Goal: Transaction & Acquisition: Purchase product/service

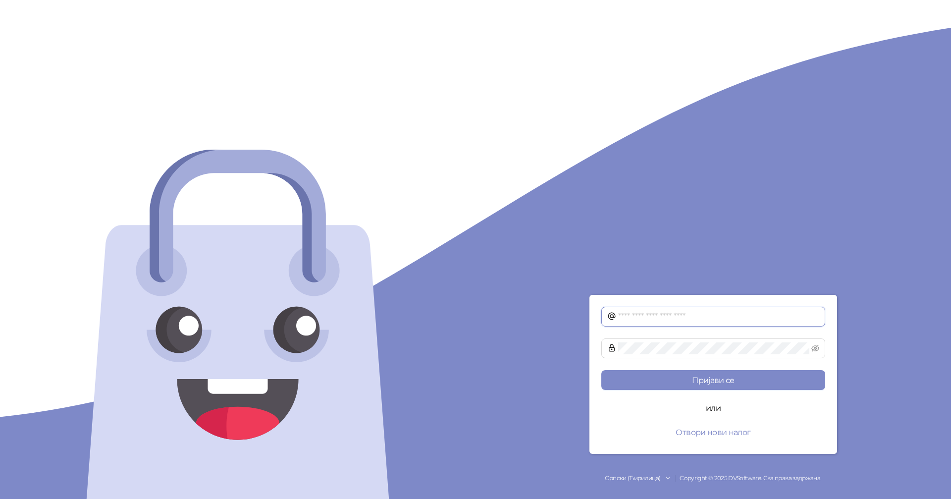
click at [654, 320] on input "text" at bounding box center [718, 317] width 201 height 12
type input "**********"
click at [699, 377] on button "Пријави се" at bounding box center [714, 380] width 224 height 20
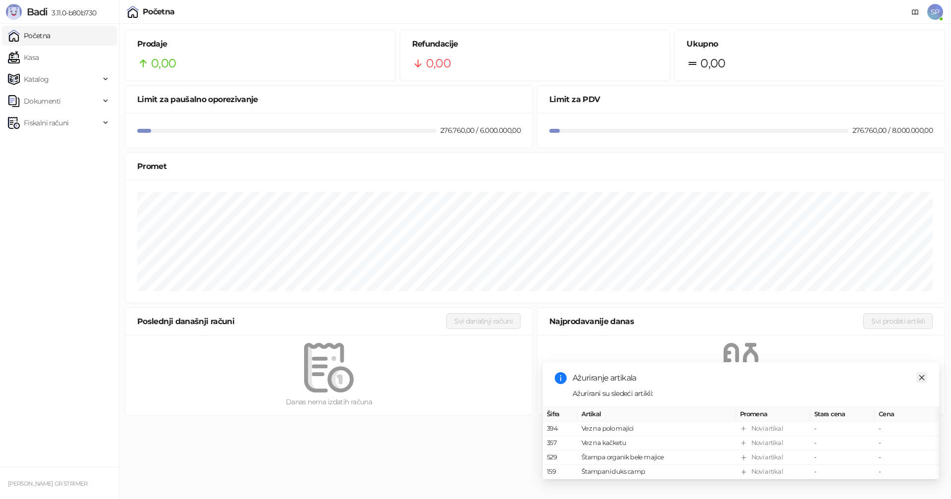
click at [923, 374] on icon "close" at bounding box center [922, 377] width 7 height 7
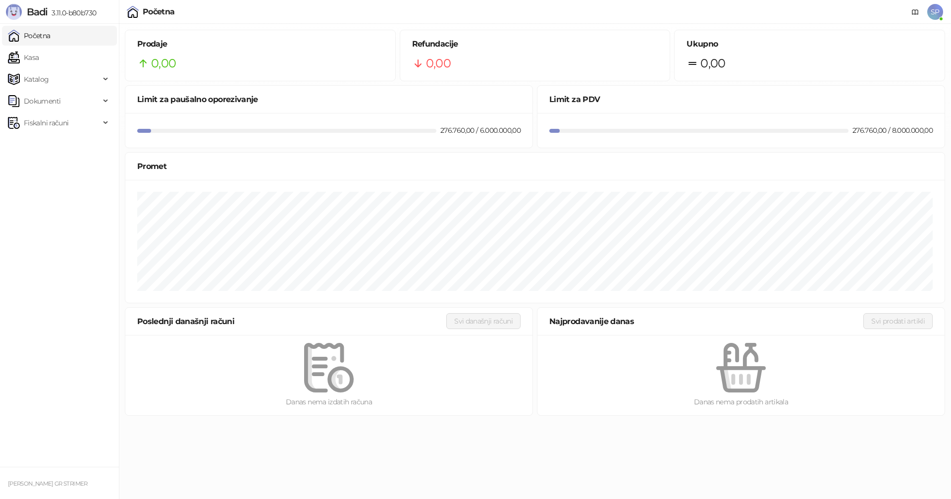
click at [934, 10] on span "SP" at bounding box center [936, 12] width 16 height 16
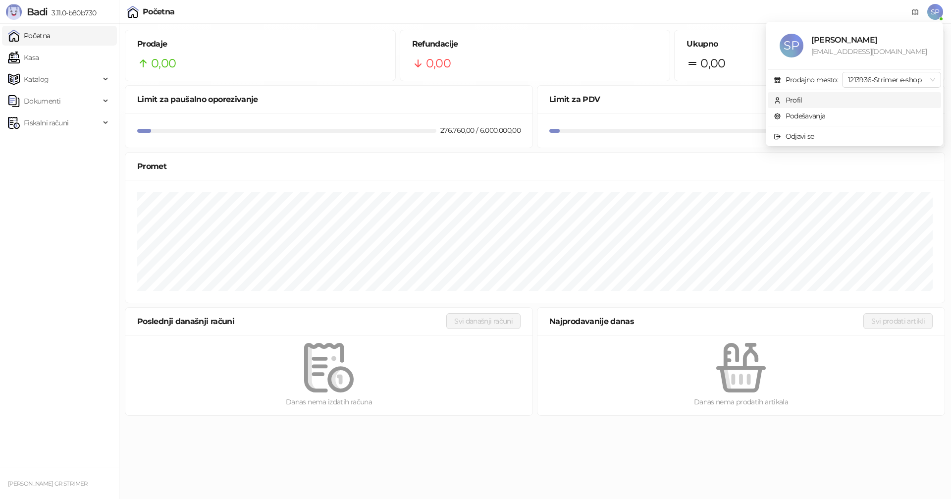
click at [802, 102] on div "Profil" at bounding box center [794, 100] width 17 height 11
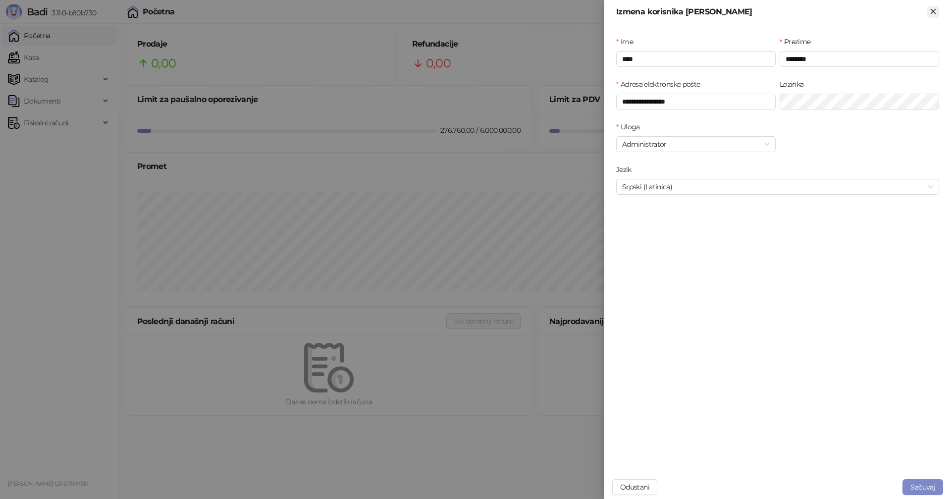
click at [933, 12] on icon "Zatvori" at bounding box center [933, 11] width 4 height 4
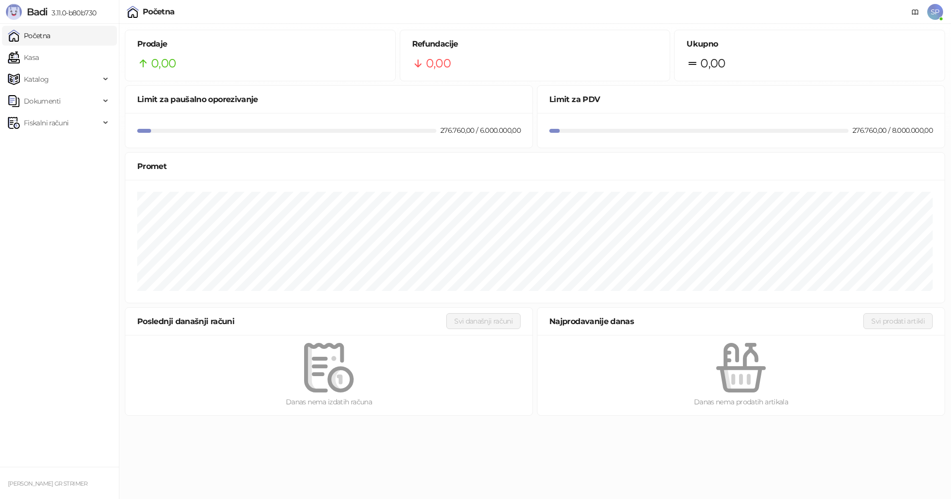
click at [933, 11] on span "SP" at bounding box center [936, 12] width 16 height 16
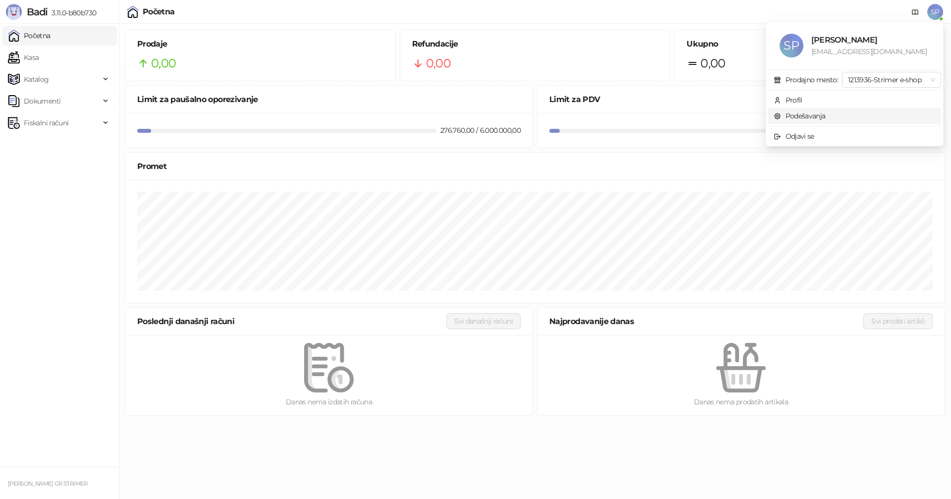
click at [807, 116] on link "Podešavanja" at bounding box center [800, 115] width 52 height 9
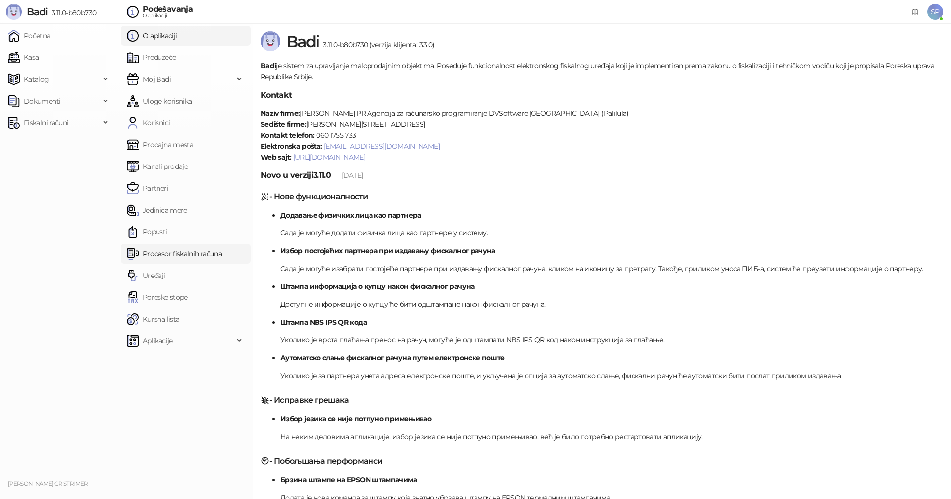
click at [176, 254] on link "Procesor fiskalnih računa" at bounding box center [174, 254] width 95 height 20
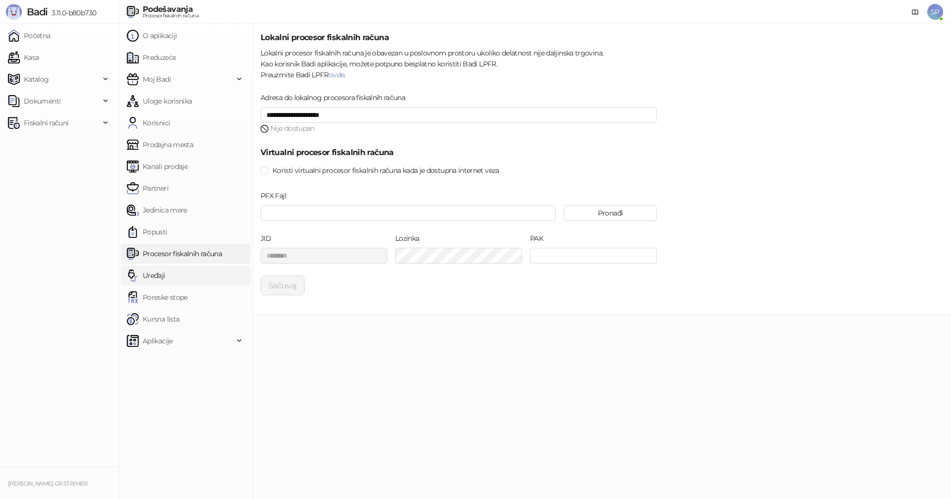
click at [150, 274] on link "Uređaji" at bounding box center [146, 276] width 39 height 20
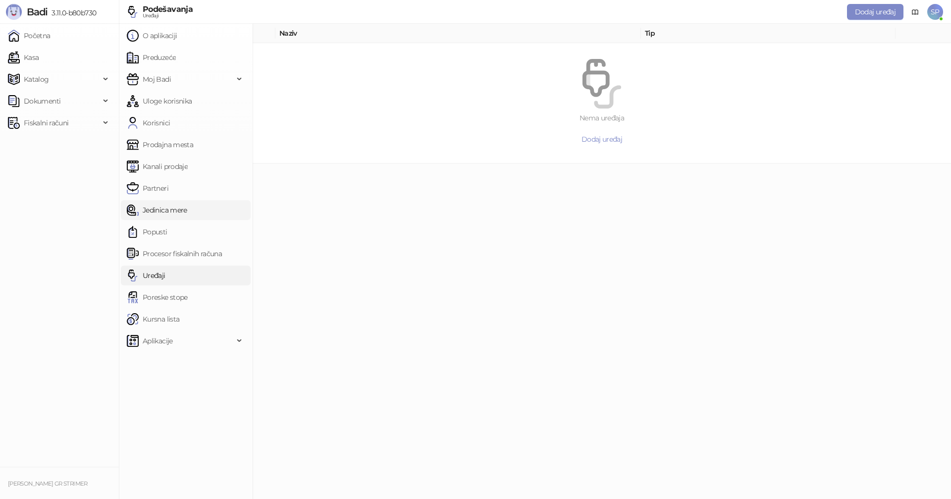
click at [149, 213] on link "Jedinica mere" at bounding box center [157, 210] width 60 height 20
click at [159, 230] on link "Popusti" at bounding box center [147, 232] width 41 height 20
click at [152, 295] on link "Poreske stope" at bounding box center [157, 297] width 61 height 20
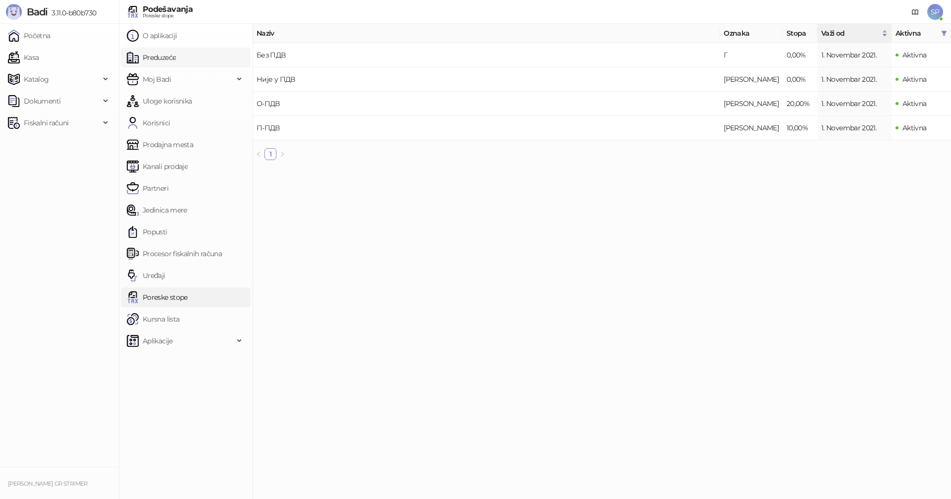
click at [149, 55] on link "Preduzeće" at bounding box center [151, 58] width 49 height 20
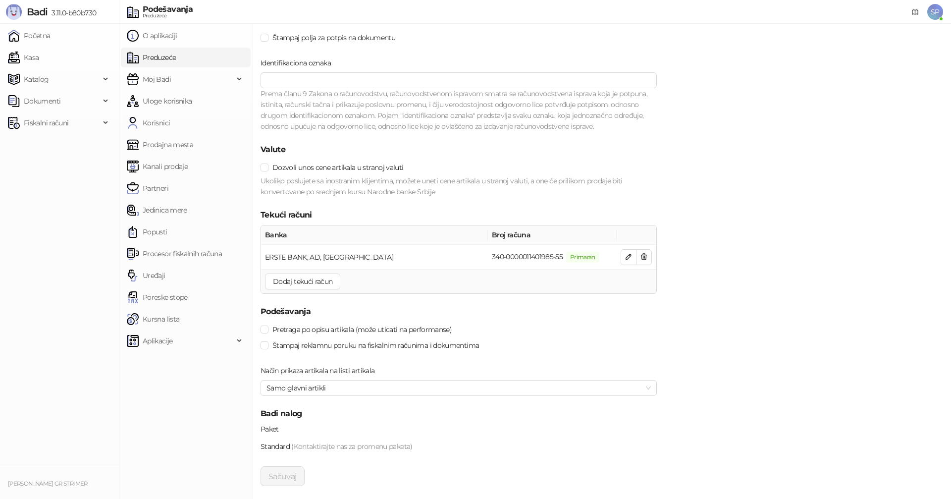
scroll to position [833, 0]
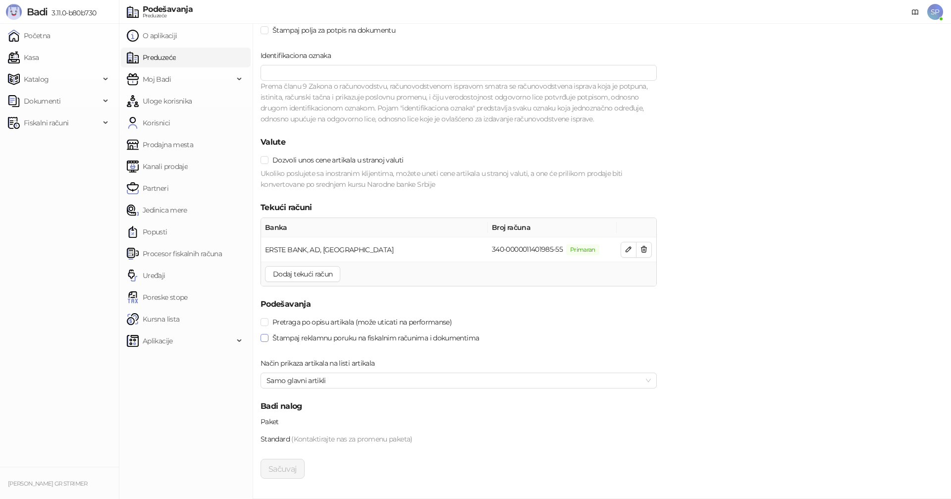
click at [268, 339] on span at bounding box center [265, 338] width 8 height 8
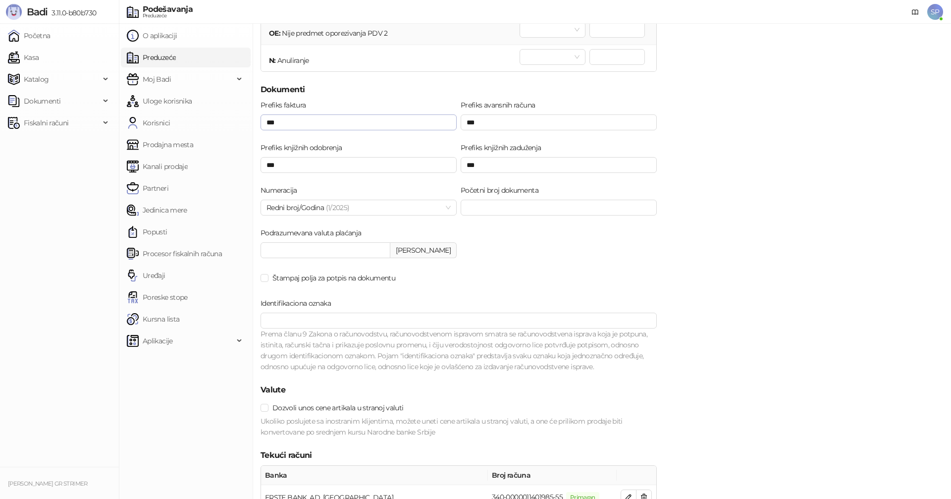
scroll to position [338, 0]
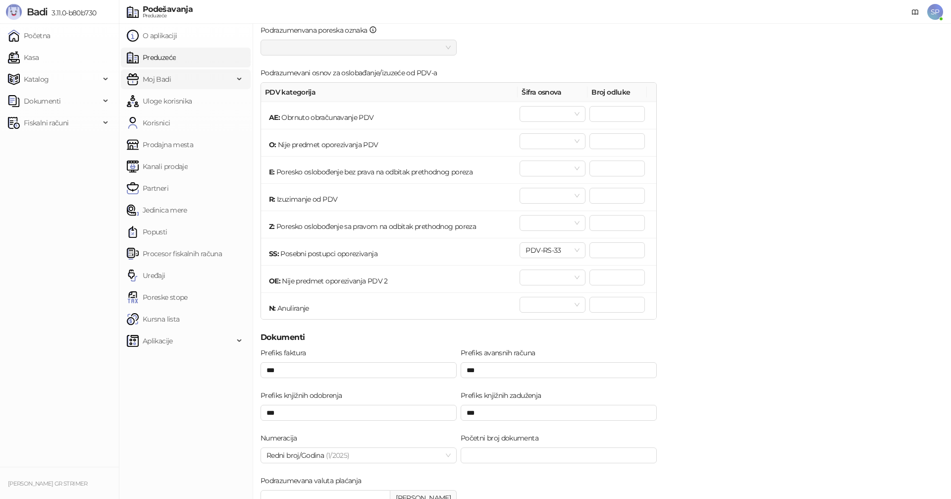
click at [170, 77] on span "Moj Badi" at bounding box center [157, 79] width 28 height 20
click at [166, 101] on link "Podešavanja" at bounding box center [159, 101] width 56 height 20
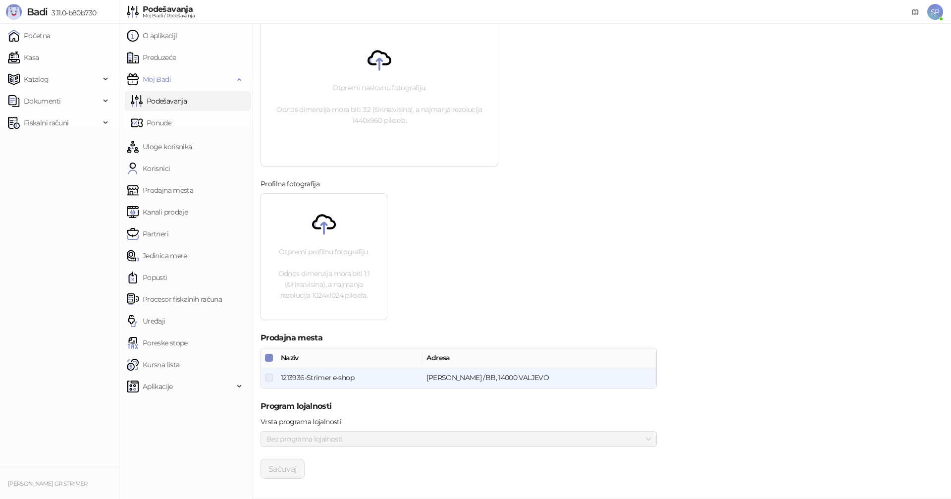
scroll to position [6, 0]
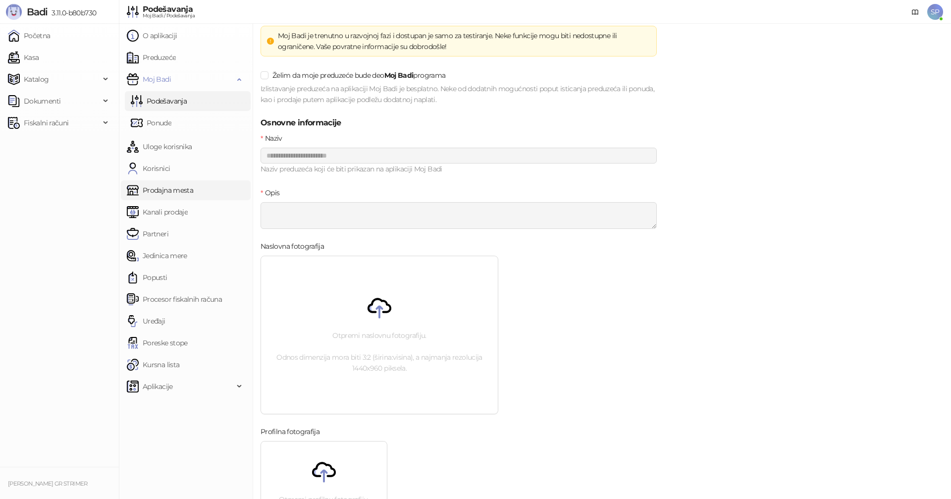
click at [157, 190] on link "Prodajna mesta" at bounding box center [160, 190] width 66 height 20
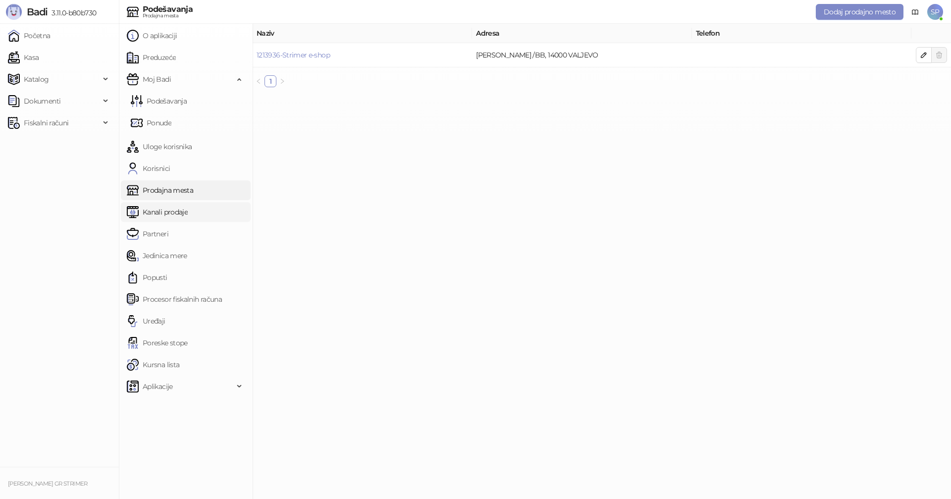
click at [159, 212] on link "Kanali prodaje" at bounding box center [157, 212] width 61 height 20
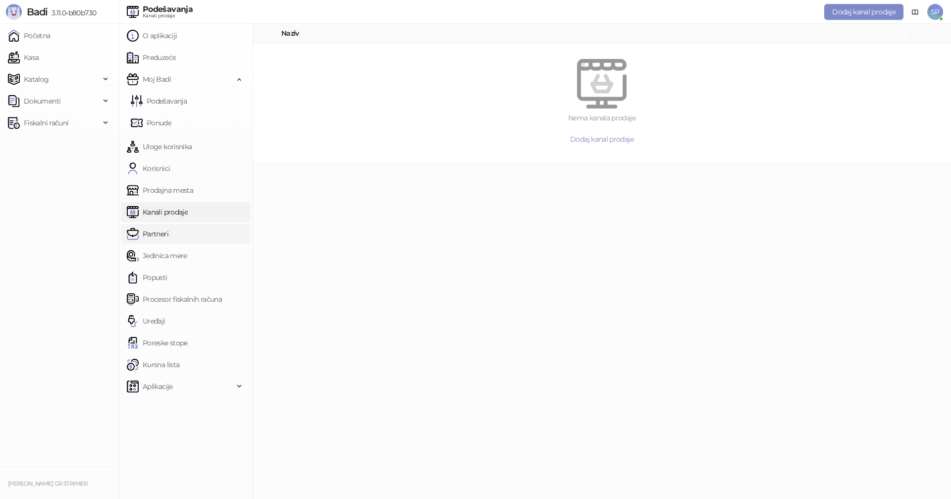
click at [161, 228] on link "Partneri" at bounding box center [148, 234] width 42 height 20
click at [166, 252] on link "Jedinica mere" at bounding box center [157, 256] width 60 height 20
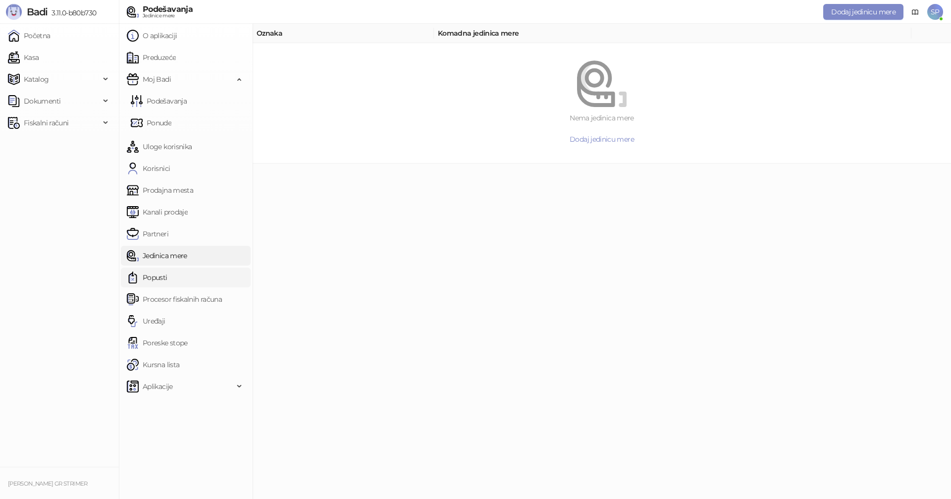
click at [157, 276] on link "Popusti" at bounding box center [147, 278] width 41 height 20
click at [163, 295] on link "Procesor fiskalnih računa" at bounding box center [174, 299] width 95 height 20
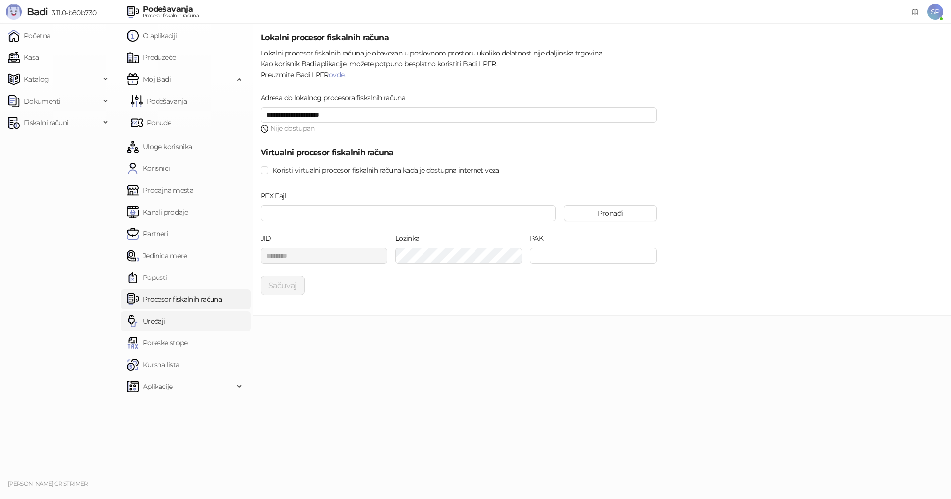
click at [155, 325] on link "Uređaji" at bounding box center [146, 321] width 39 height 20
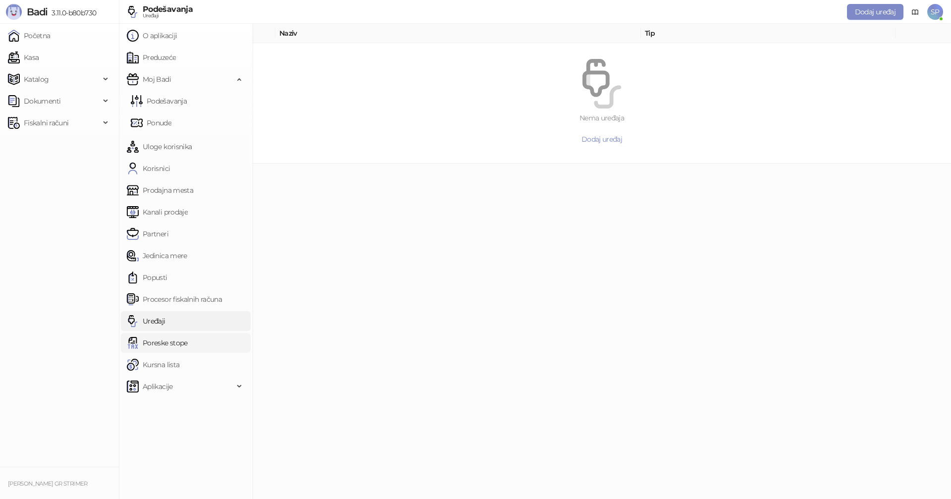
click at [154, 348] on link "Poreske stope" at bounding box center [157, 343] width 61 height 20
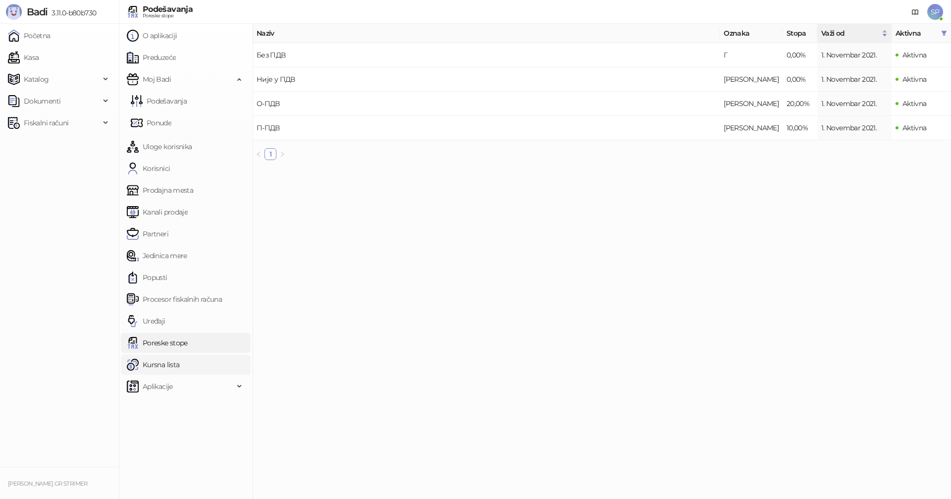
click at [153, 361] on link "Kursna lista" at bounding box center [153, 365] width 53 height 20
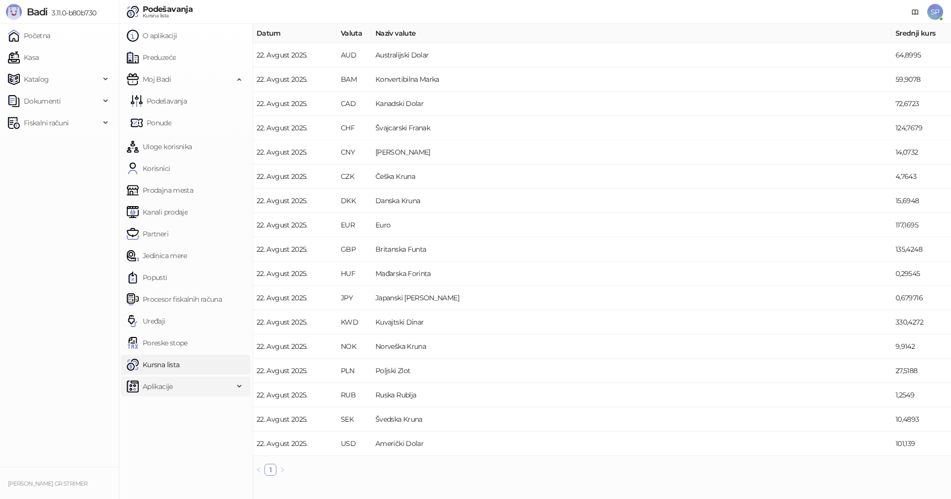
click at [154, 388] on span "Aplikacije" at bounding box center [158, 387] width 30 height 20
click at [157, 414] on link "Prodavnica" at bounding box center [157, 408] width 52 height 20
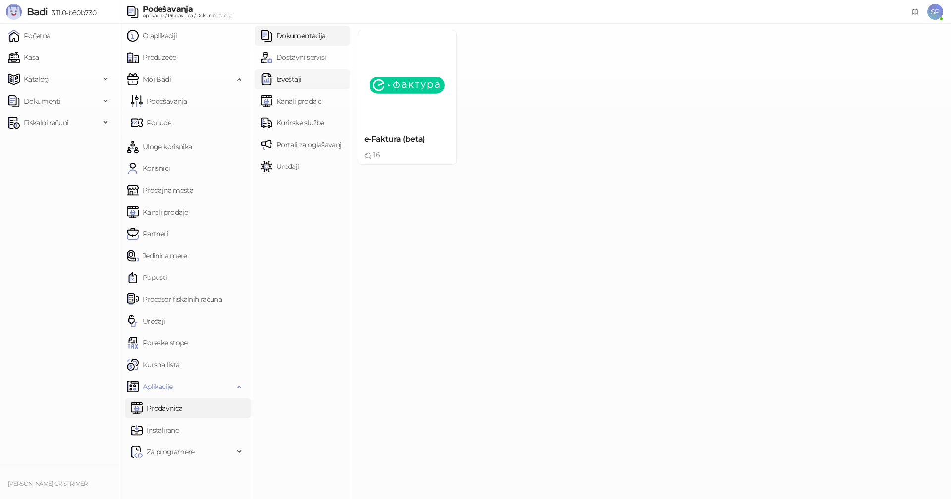
click at [289, 79] on link "Izveštaji" at bounding box center [281, 79] width 41 height 20
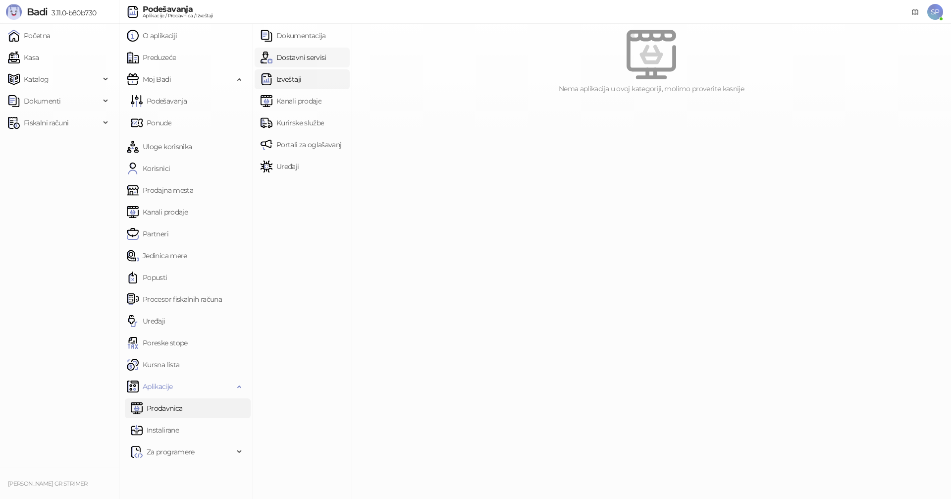
click at [295, 56] on link "Dostavni servisi" at bounding box center [294, 58] width 66 height 20
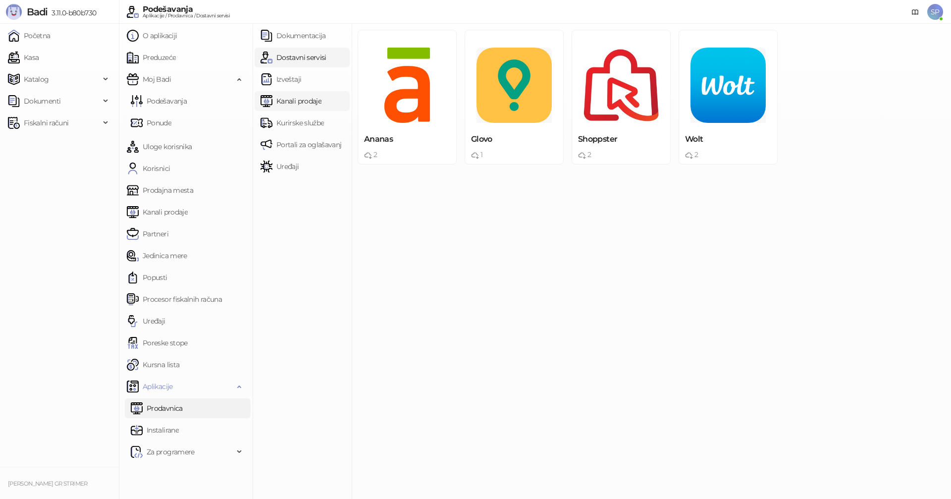
click at [299, 98] on link "Kanali prodaje" at bounding box center [291, 101] width 61 height 20
click at [279, 165] on link "Uređaji" at bounding box center [280, 167] width 39 height 20
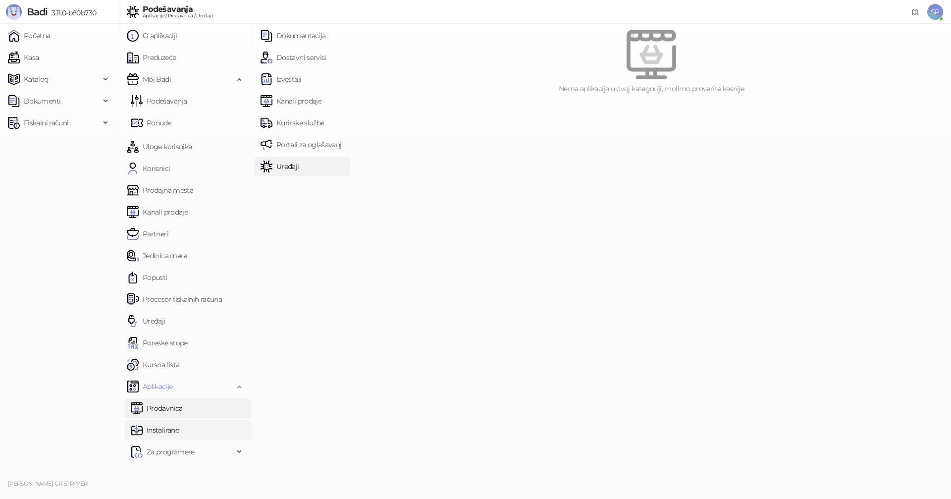
click at [161, 429] on link "Instalirane" at bounding box center [155, 430] width 48 height 20
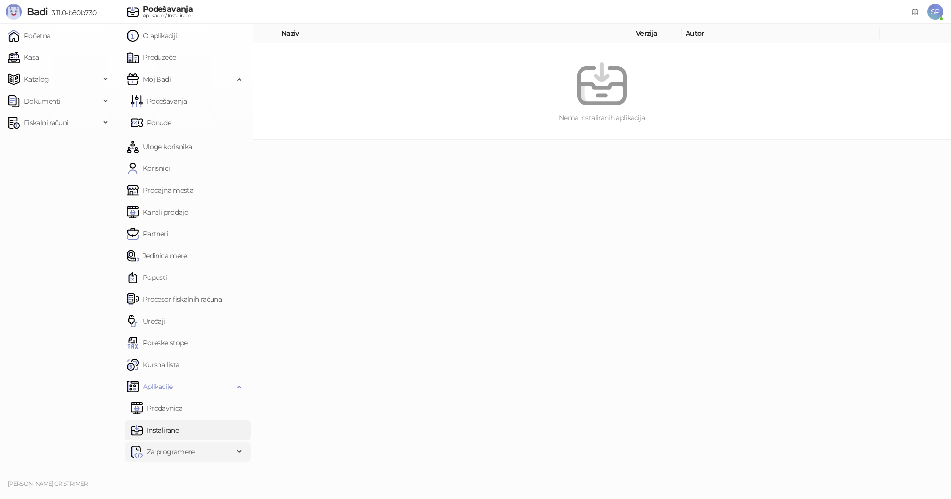
click at [231, 452] on span "Za programere" at bounding box center [182, 452] width 103 height 20
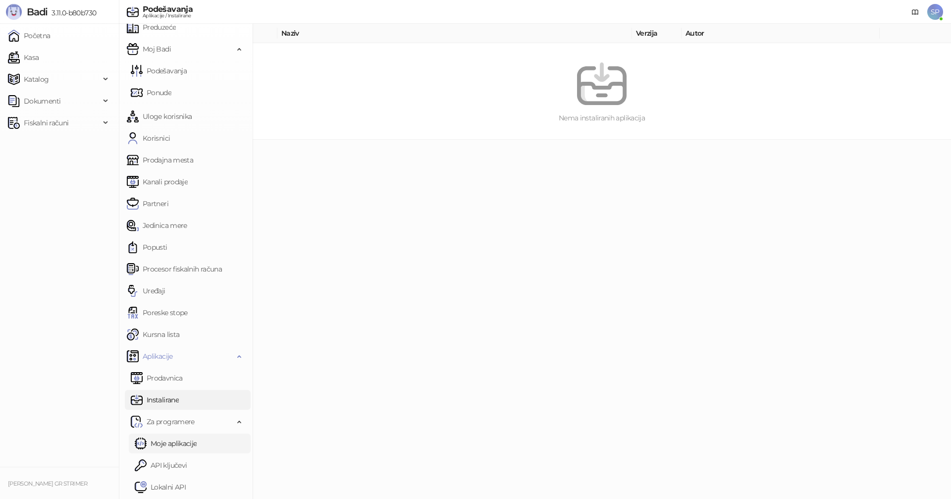
click at [173, 438] on link "Moje aplikacije" at bounding box center [166, 444] width 62 height 20
click at [228, 424] on div "Za programere" at bounding box center [188, 422] width 126 height 20
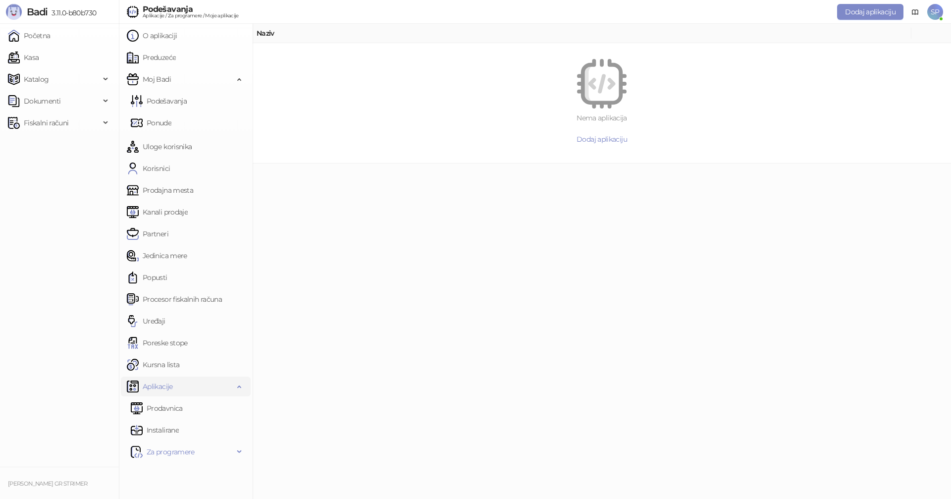
click at [239, 386] on icon at bounding box center [240, 386] width 5 height 0
click at [161, 96] on link "Podešavanja" at bounding box center [159, 101] width 56 height 20
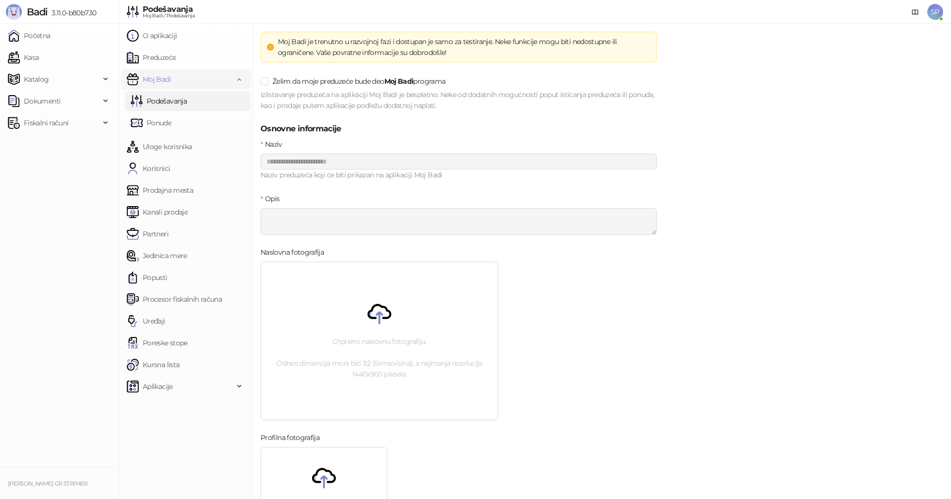
click at [238, 78] on div "Moj Badi" at bounding box center [186, 79] width 130 height 20
click at [184, 102] on link "Uloge korisnika" at bounding box center [159, 101] width 65 height 20
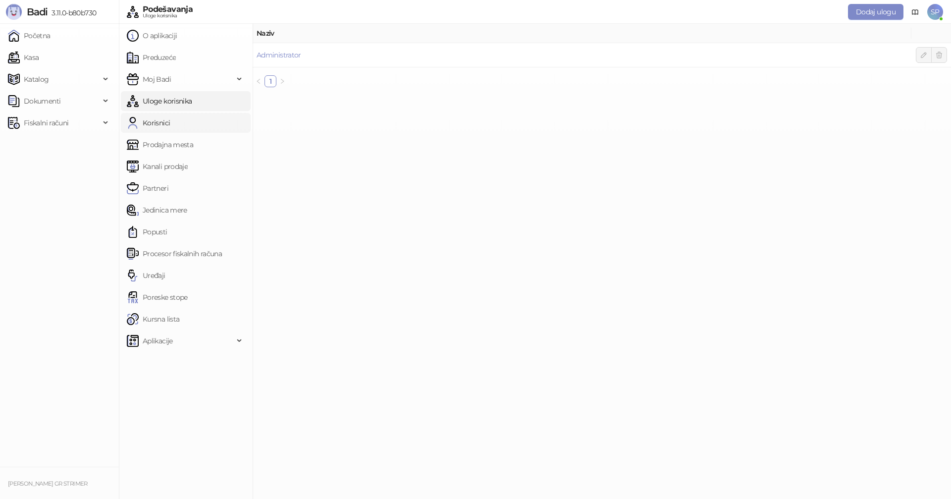
click at [165, 122] on link "Korisnici" at bounding box center [148, 123] width 43 height 20
click at [154, 250] on link "Procesor fiskalnih računa" at bounding box center [174, 254] width 95 height 20
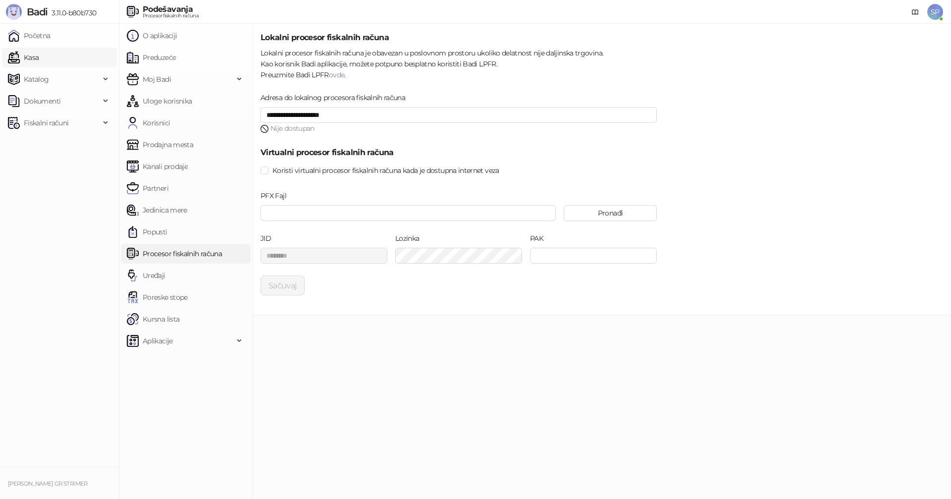
click at [31, 57] on link "Kasa" at bounding box center [23, 58] width 31 height 20
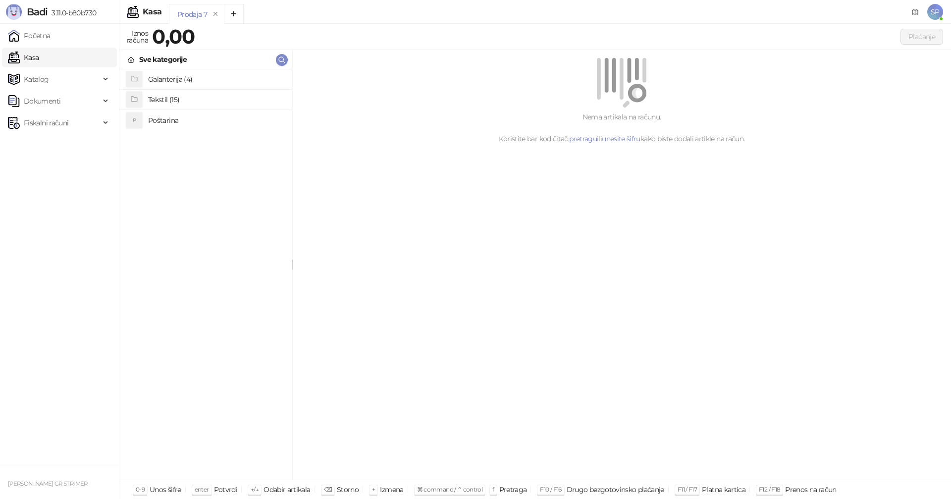
click at [165, 98] on h4 "Tekstil (15)" at bounding box center [216, 100] width 136 height 16
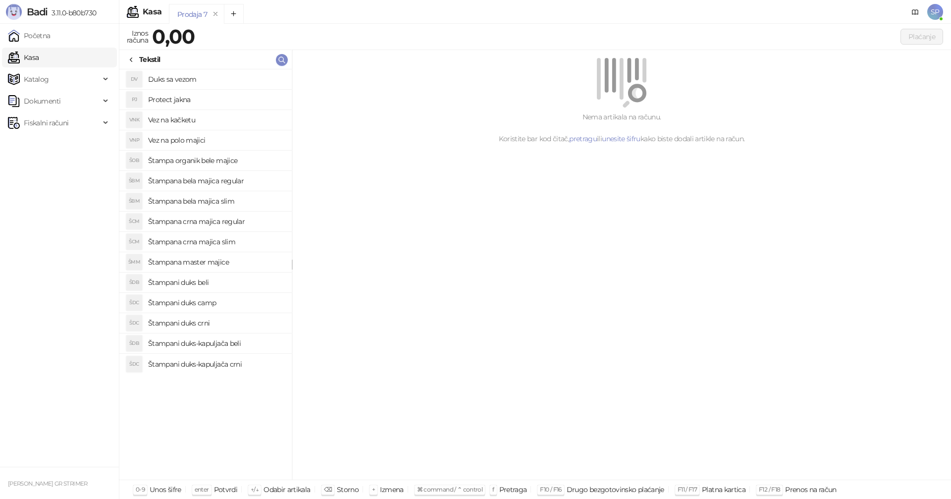
click at [168, 114] on h4 "Vez na kačketu" at bounding box center [216, 120] width 136 height 16
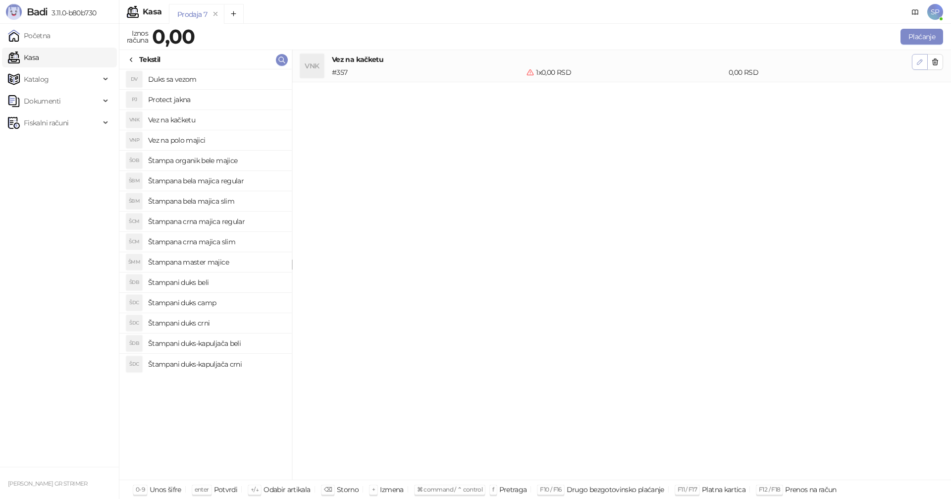
click at [925, 61] on button "button" at bounding box center [920, 62] width 16 height 16
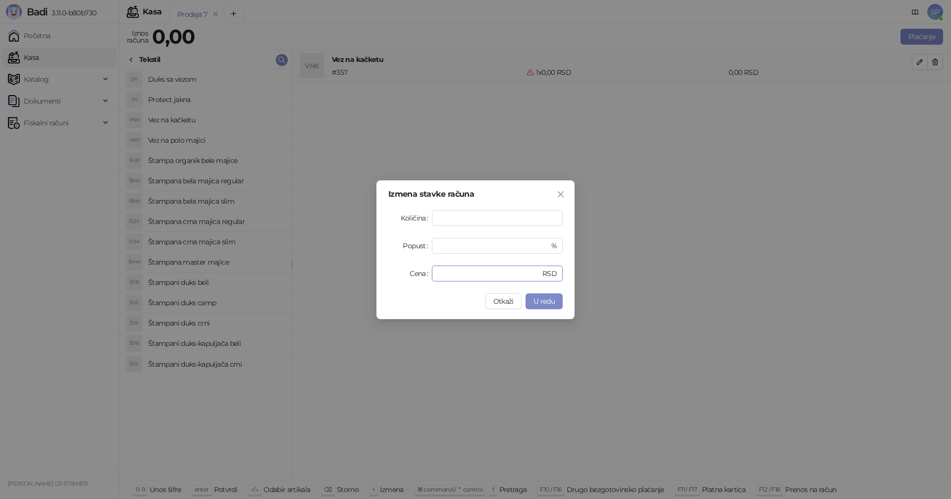
drag, startPoint x: 464, startPoint y: 272, endPoint x: 403, endPoint y: 273, distance: 61.0
click at [403, 273] on div "Cena * RSD" at bounding box center [475, 274] width 174 height 16
type input "**"
click at [540, 300] on span "U redu" at bounding box center [544, 301] width 21 height 9
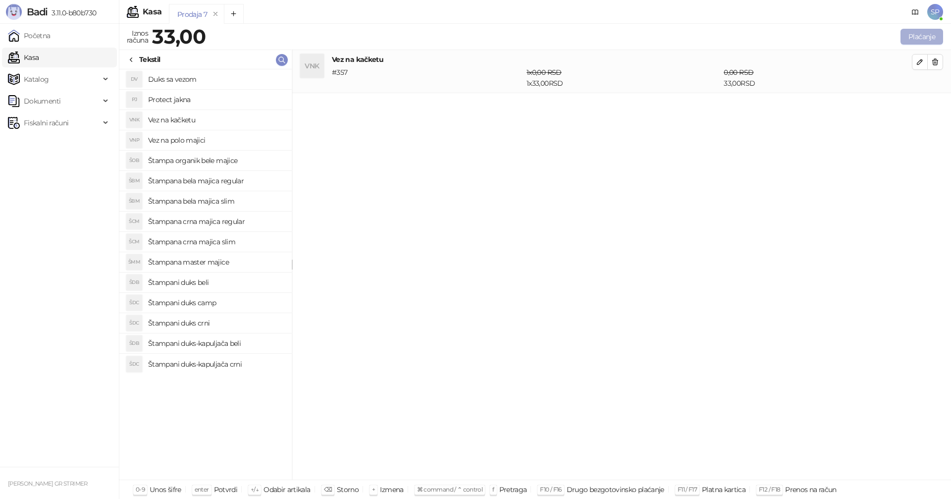
click at [924, 36] on button "Plaćanje" at bounding box center [922, 37] width 43 height 16
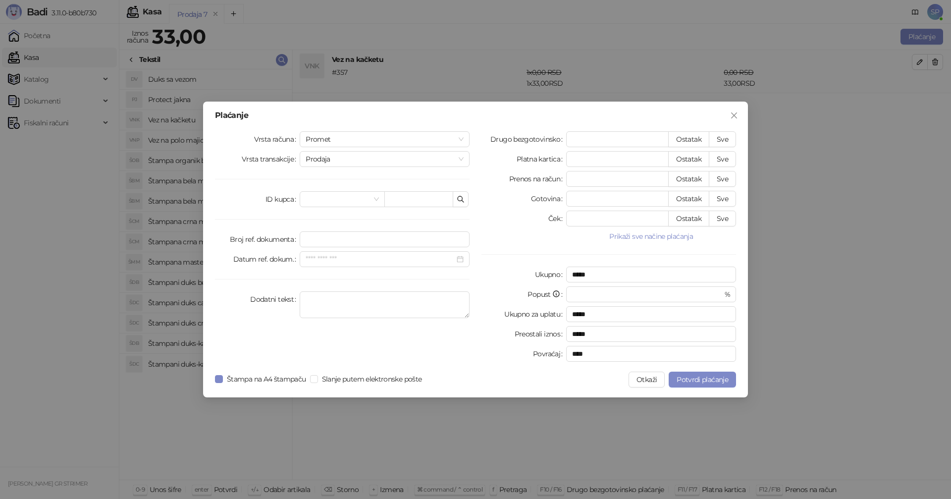
drag, startPoint x: 731, startPoint y: 221, endPoint x: 555, endPoint y: 123, distance: 201.7
click at [610, 101] on div "Plaćanje Vrsta računa Promet Vrsta transakcije Prodaja ID kupca Broj ref. dokum…" at bounding box center [475, 249] width 951 height 499
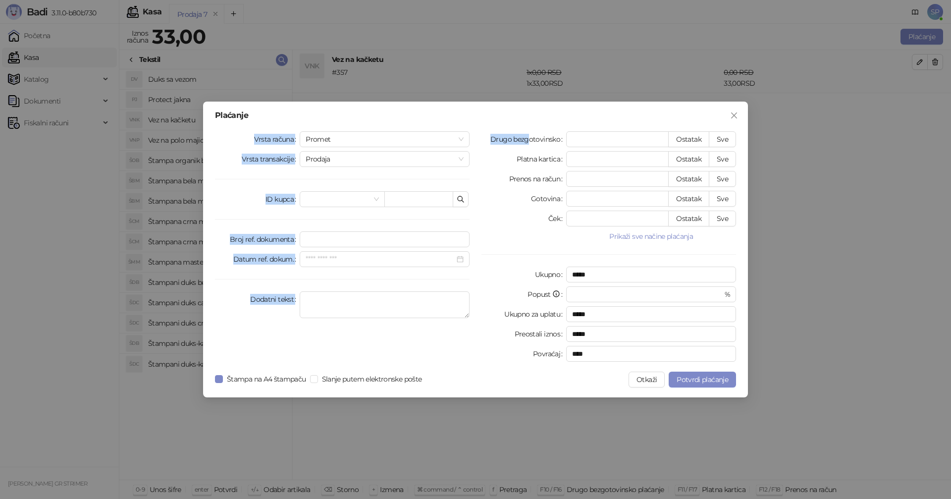
drag, startPoint x: 529, startPoint y: 140, endPoint x: 541, endPoint y: 118, distance: 25.0
click at [541, 116] on div "Plaćanje Vrsta računa Promet Vrsta transakcije Prodaja ID kupca Broj ref. dokum…" at bounding box center [475, 250] width 545 height 296
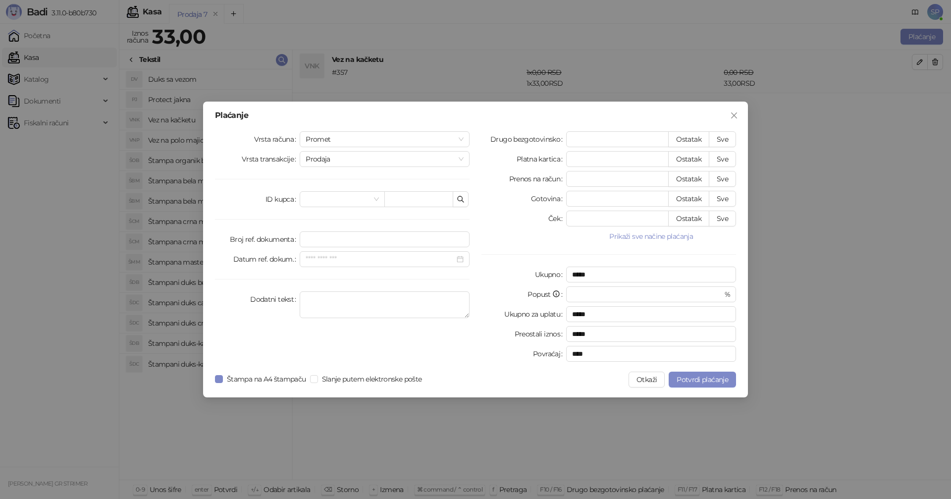
click at [506, 215] on div "Ček" at bounding box center [524, 219] width 85 height 16
click at [519, 231] on div at bounding box center [524, 236] width 85 height 12
click at [670, 233] on button "Prikaži sve načine plaćanja" at bounding box center [651, 236] width 170 height 12
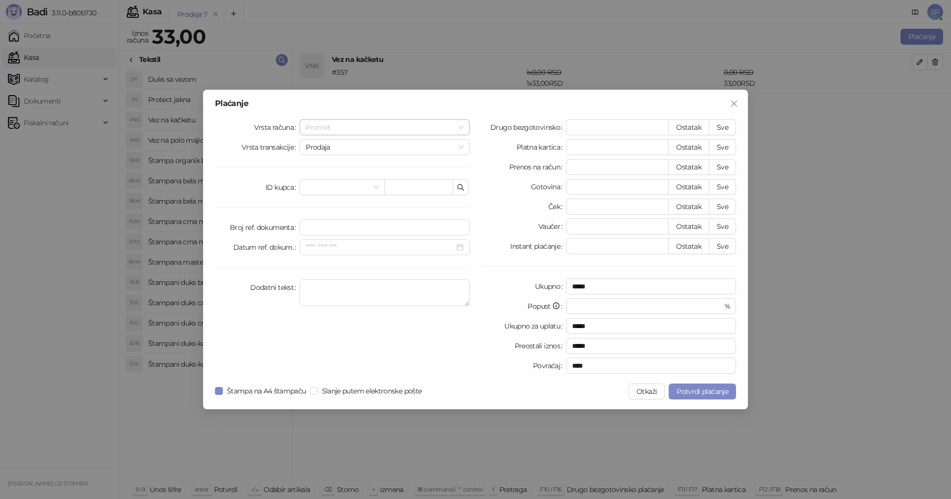
click at [465, 124] on div "Promet" at bounding box center [385, 127] width 170 height 16
click at [464, 144] on div "Prodaja" at bounding box center [385, 147] width 170 height 16
click at [465, 120] on div "Promet" at bounding box center [385, 127] width 170 height 16
click at [351, 179] on div "Obuka" at bounding box center [385, 178] width 154 height 11
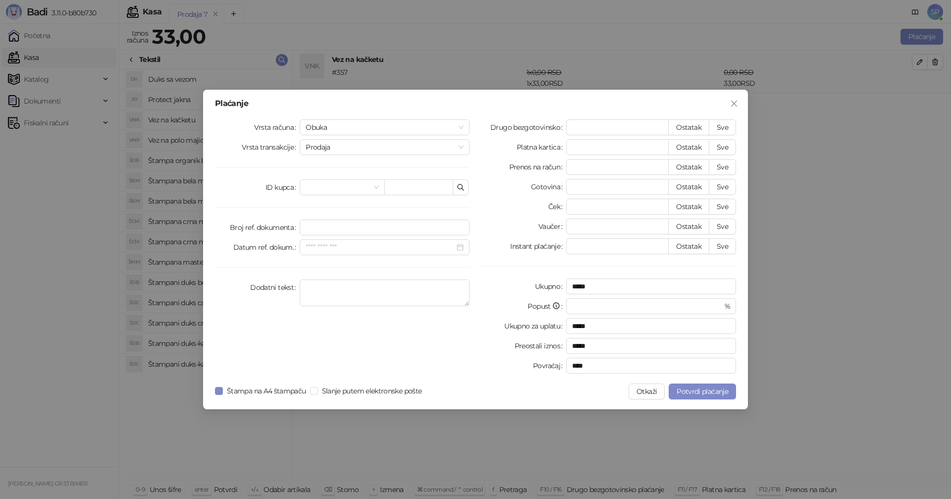
drag, startPoint x: 505, startPoint y: 181, endPoint x: 524, endPoint y: 179, distance: 19.4
click at [506, 181] on div "Gotovina" at bounding box center [524, 187] width 85 height 16
click at [494, 221] on div "Vaučer" at bounding box center [524, 227] width 85 height 16
drag, startPoint x: 540, startPoint y: 248, endPoint x: 543, endPoint y: 221, distance: 26.4
click at [543, 221] on div "Drugo bezgotovinsko * Ostatak Sve Platna kartica * Ostatak Sve Prenos na račun …" at bounding box center [609, 248] width 267 height 258
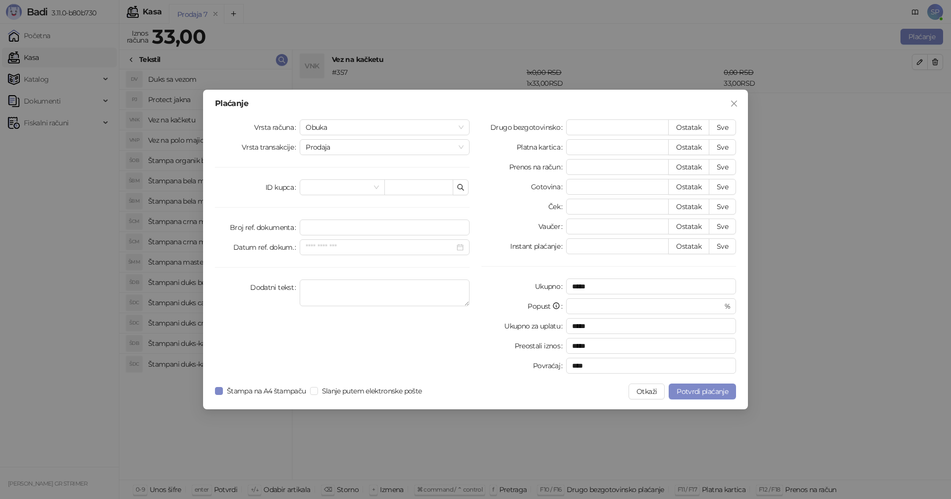
click at [632, 268] on div "Drugo bezgotovinsko * Ostatak Sve Platna kartica * Ostatak Sve Prenos na račun …" at bounding box center [609, 248] width 267 height 258
click at [644, 393] on button "Otkaži" at bounding box center [647, 392] width 36 height 16
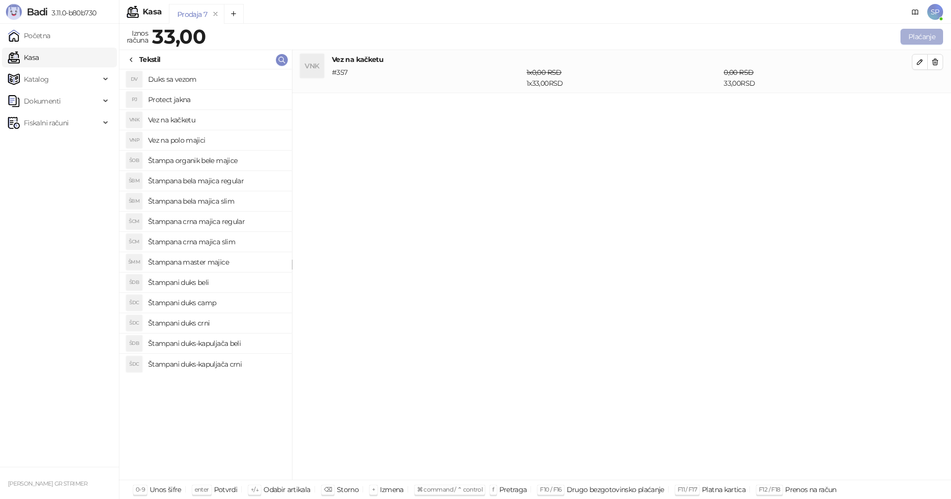
click at [914, 38] on button "Plaćanje" at bounding box center [922, 37] width 43 height 16
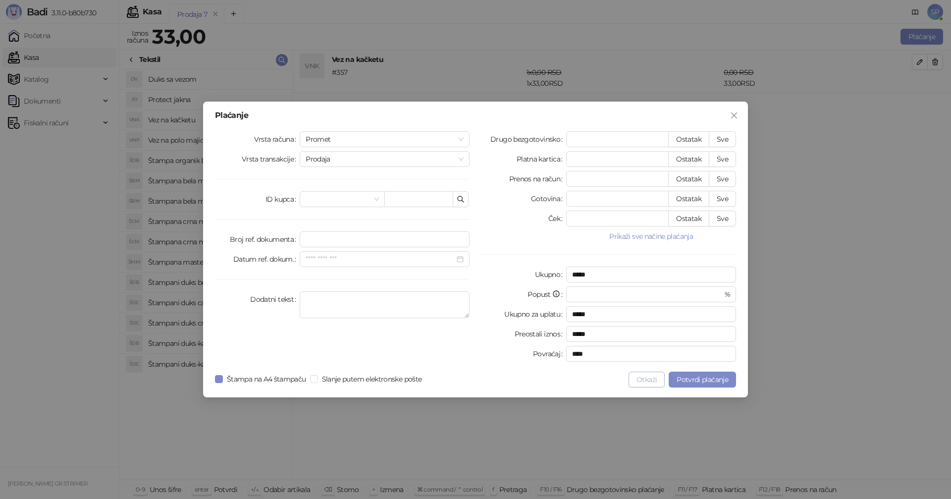
click at [641, 381] on button "Otkaži" at bounding box center [647, 380] width 36 height 16
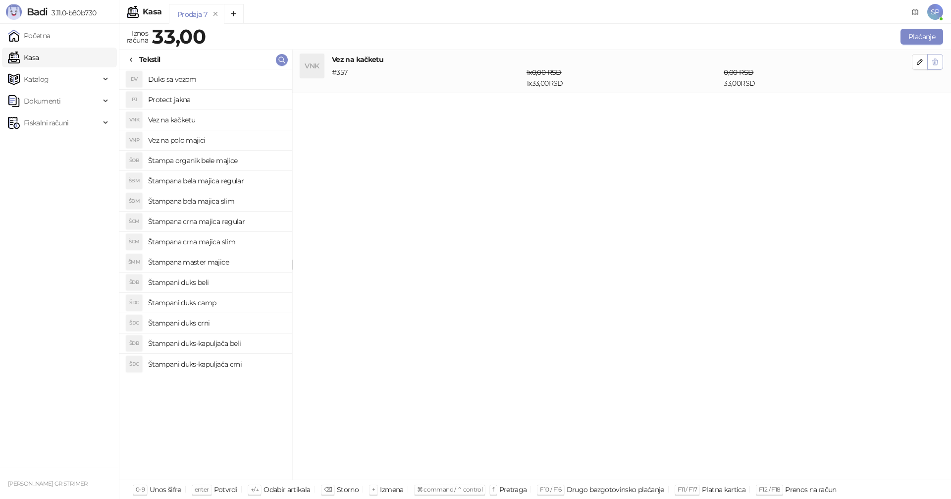
click at [937, 61] on icon "button" at bounding box center [936, 62] width 8 height 8
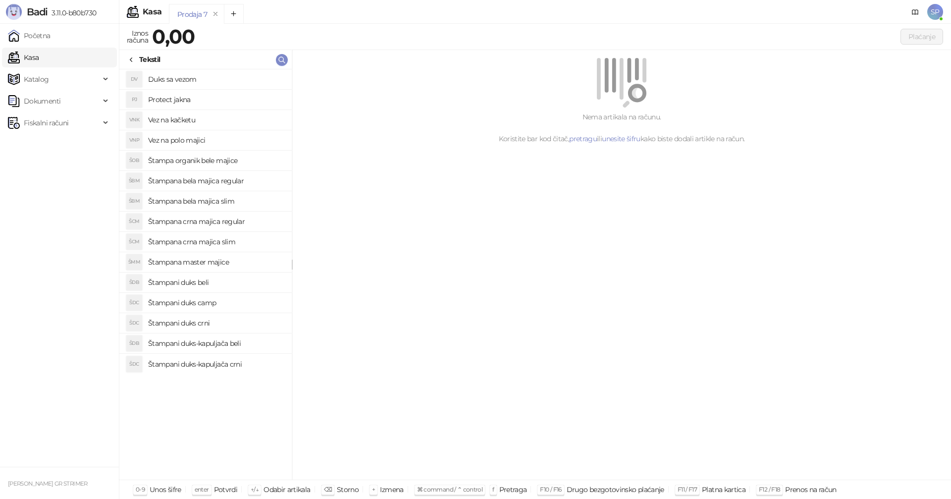
click at [938, 17] on span "SP" at bounding box center [936, 12] width 16 height 16
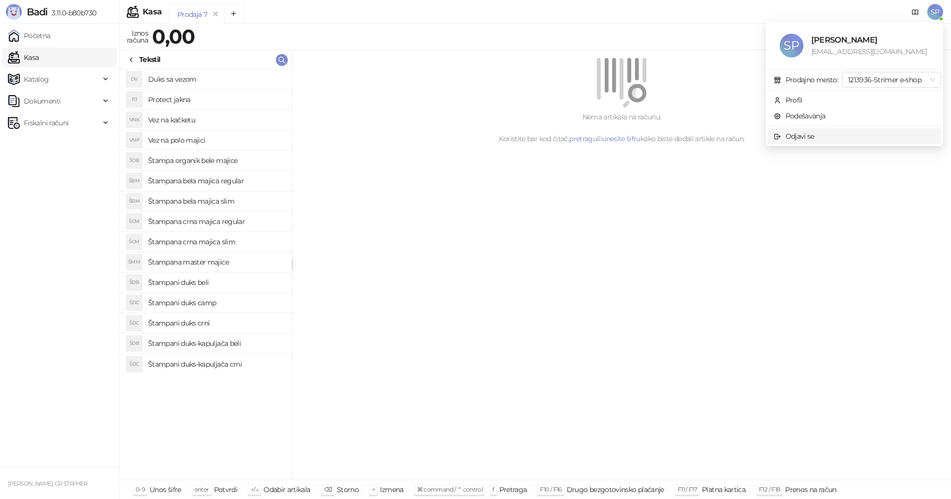
click at [790, 136] on div "Odjavi se" at bounding box center [800, 136] width 29 height 11
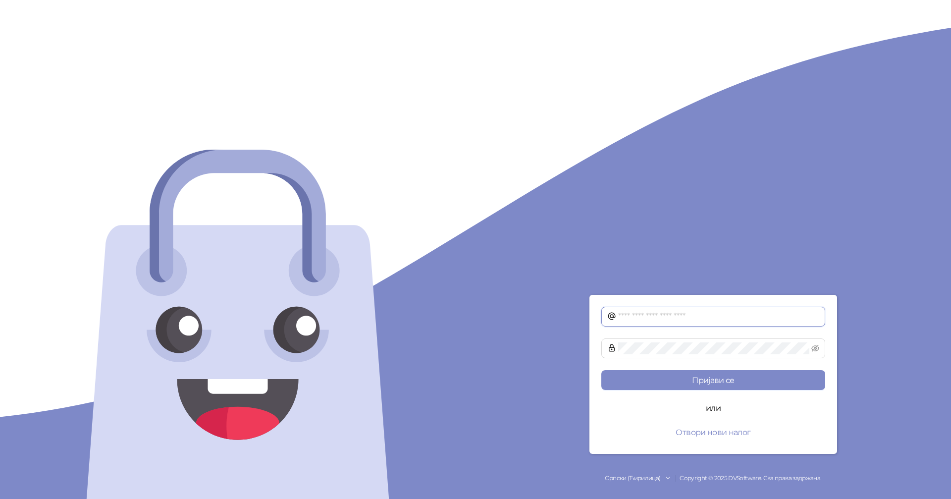
click at [652, 315] on input "text" at bounding box center [718, 317] width 201 height 12
type input "**********"
click at [602, 370] on button "Пријави се" at bounding box center [714, 380] width 224 height 20
